Goal: Task Accomplishment & Management: Complete application form

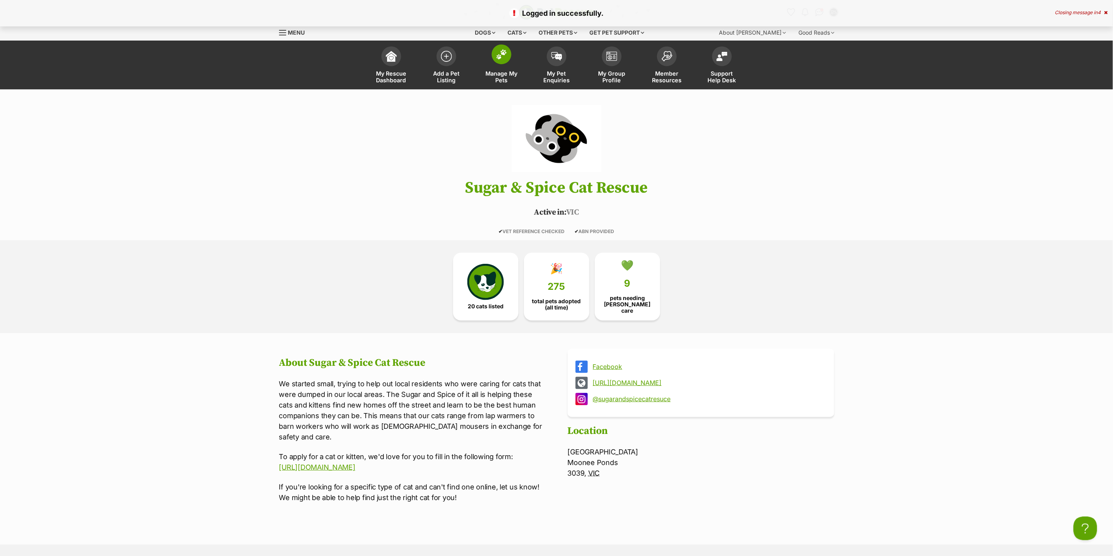
click at [497, 81] on span "Manage My Pets" at bounding box center [501, 76] width 35 height 13
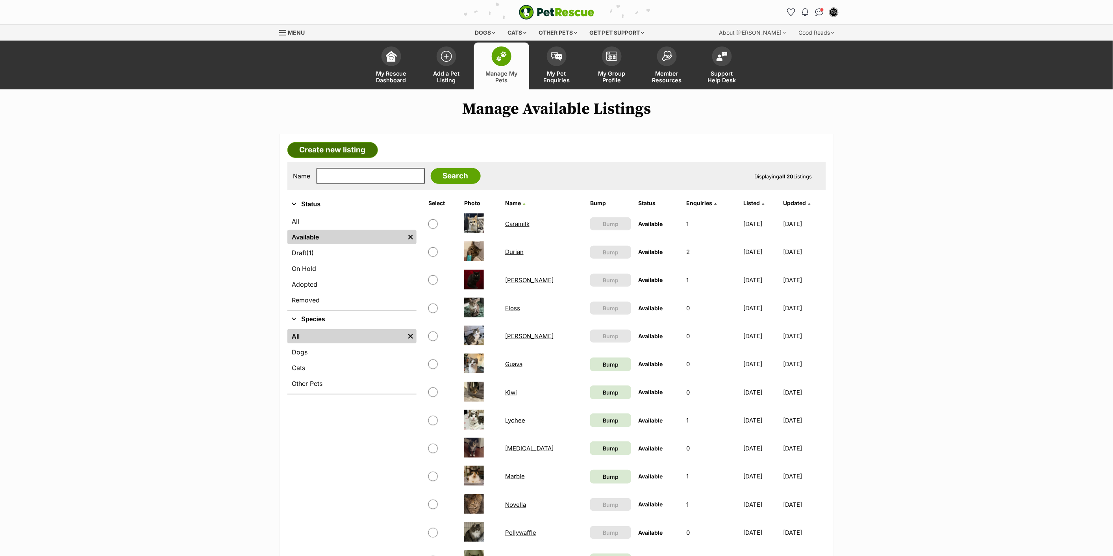
click at [343, 146] on link "Create new listing" at bounding box center [332, 150] width 91 height 16
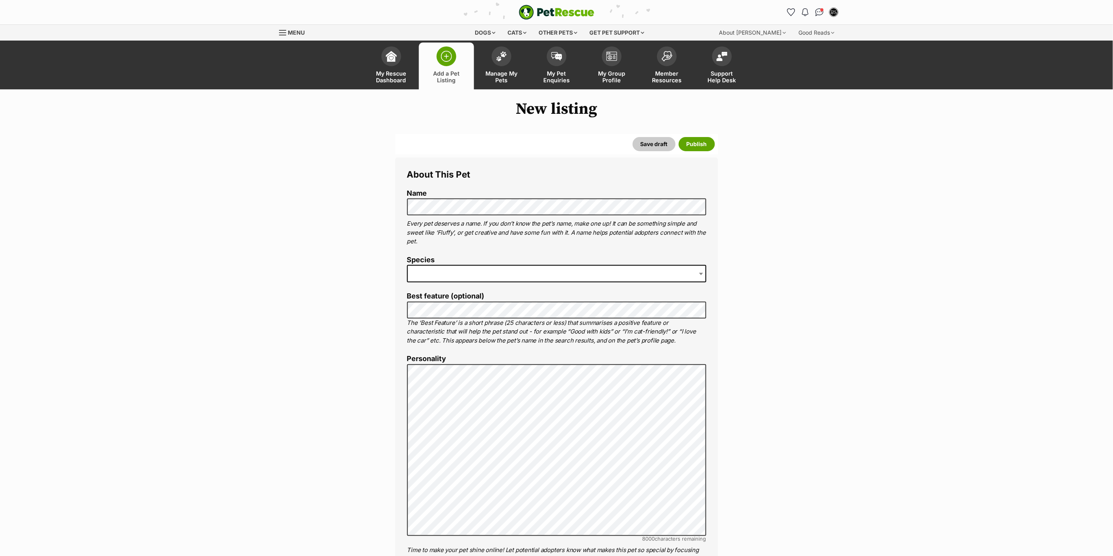
click at [455, 274] on span at bounding box center [556, 273] width 299 height 17
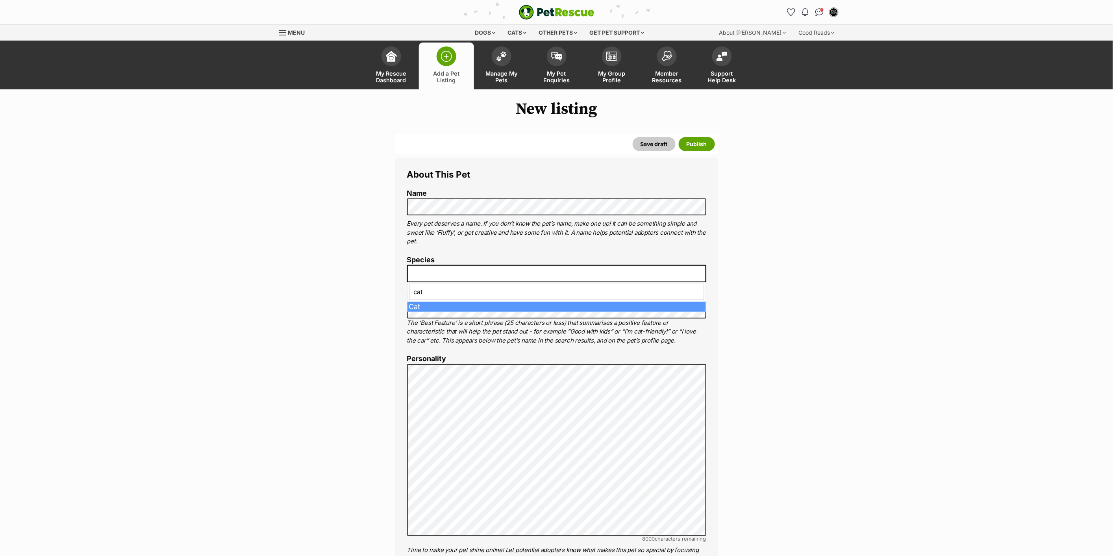
type input "cat"
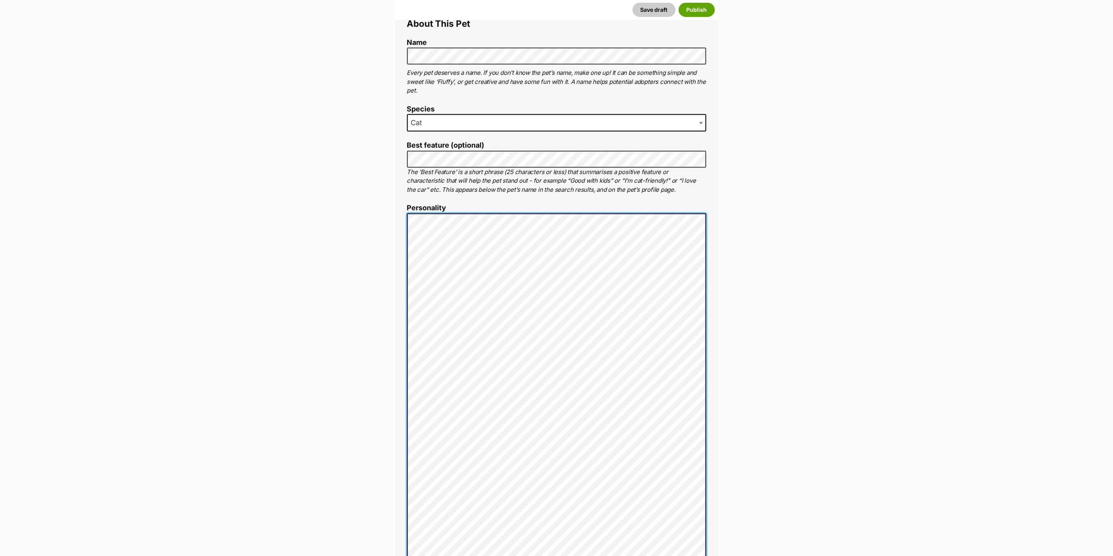
scroll to position [188, 0]
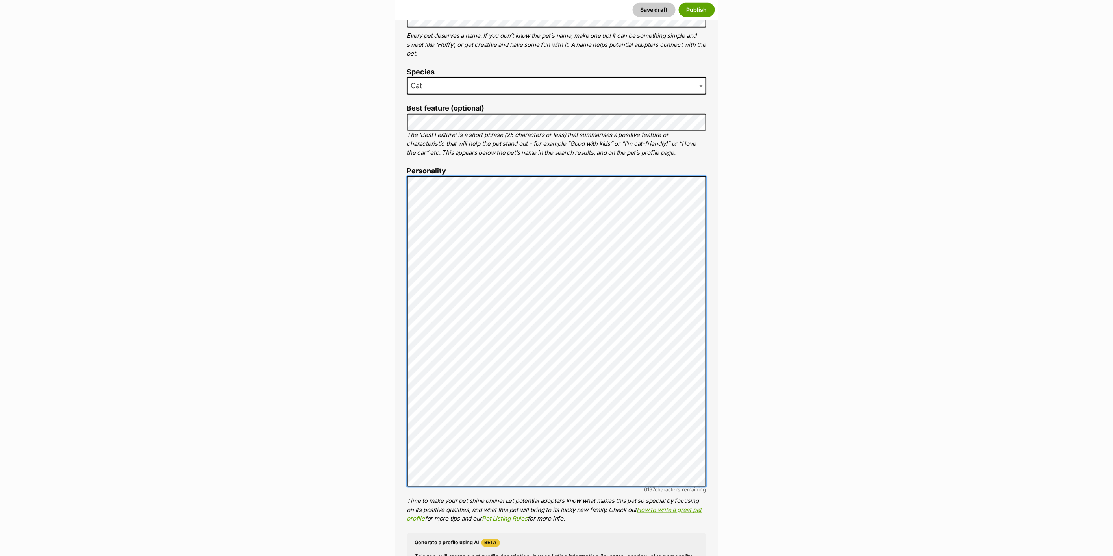
click at [397, 336] on div "About This Pet Name Henlo there, it looks like you might be using the pet name …" at bounding box center [556, 368] width 323 height 796
click at [401, 330] on div "About This Pet Name Henlo there, it looks like you might be using the pet name …" at bounding box center [556, 368] width 323 height 796
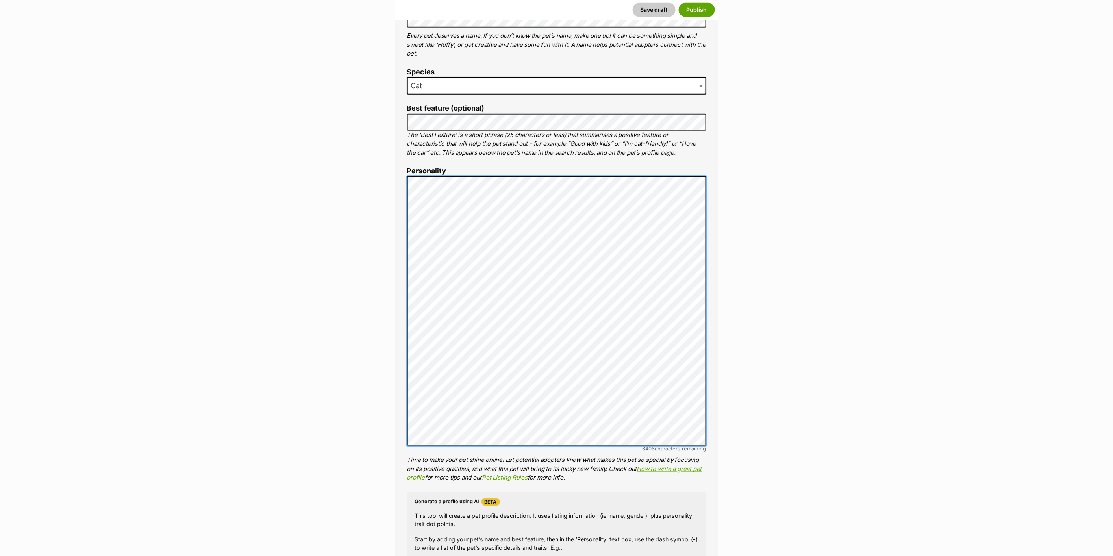
click at [404, 223] on div "About This Pet Name Henlo there, it looks like you might be using the pet name …" at bounding box center [556, 347] width 323 height 755
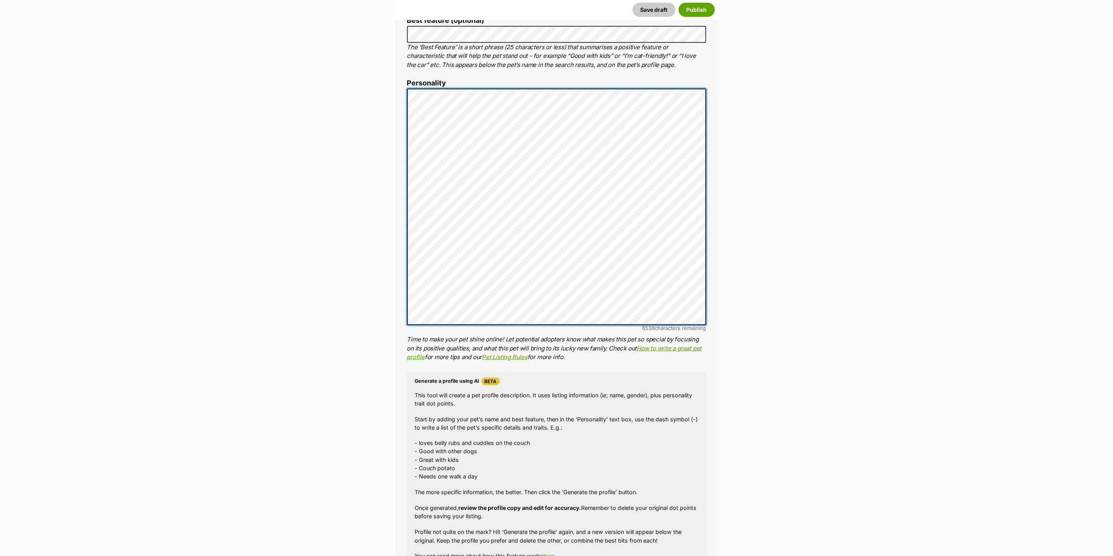
scroll to position [232, 0]
